Goal: Find specific page/section: Find specific page/section

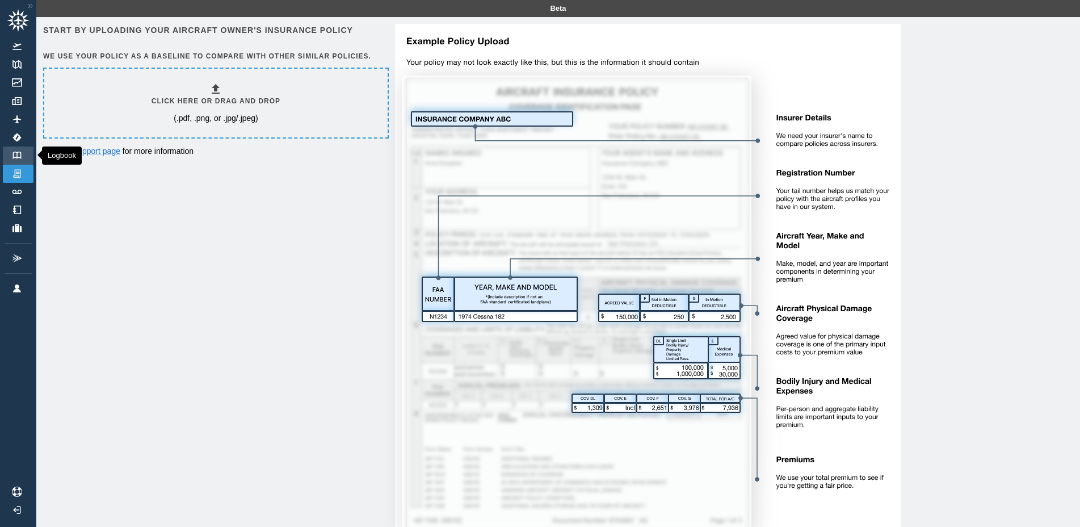
click at [20, 157] on img at bounding box center [17, 155] width 12 height 7
click at [20, 154] on img at bounding box center [17, 155] width 12 height 7
click at [23, 155] on img at bounding box center [17, 155] width 12 height 7
click at [12, 187] on link "Track Logs" at bounding box center [18, 192] width 31 height 18
